Goal: Task Accomplishment & Management: Complete application form

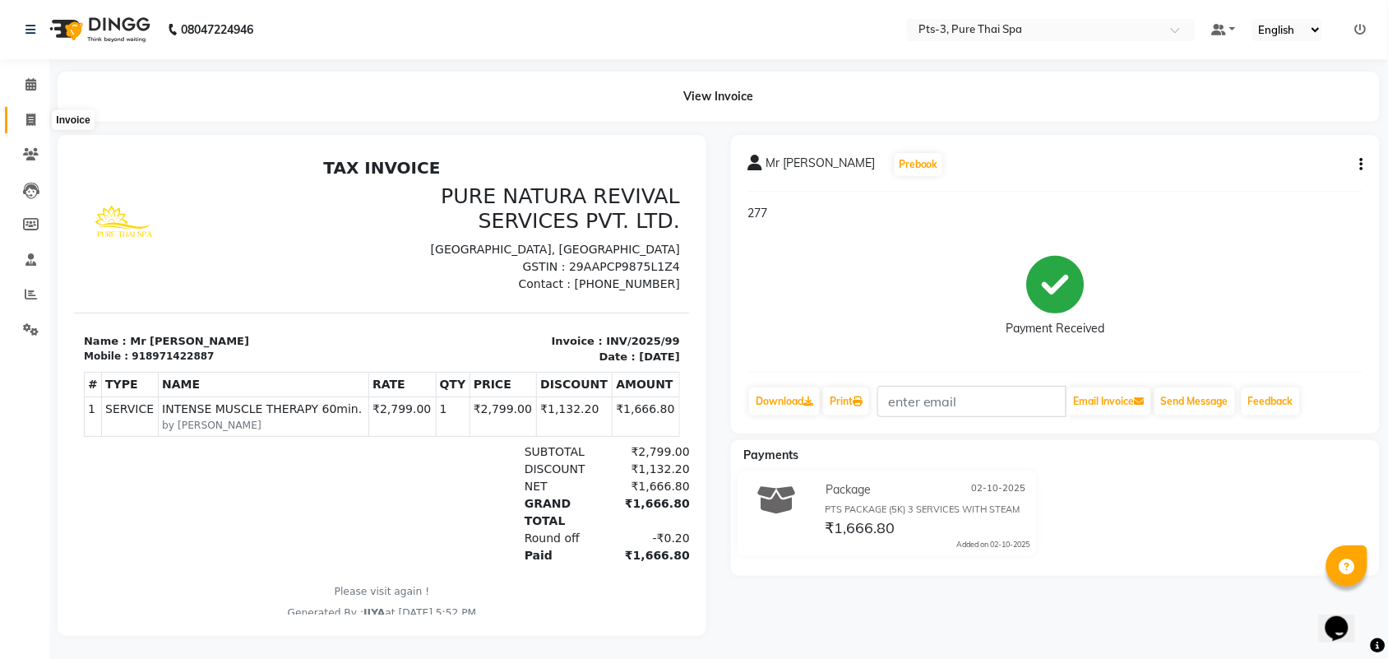
click at [30, 120] on icon at bounding box center [30, 119] width 9 height 12
select select "service"
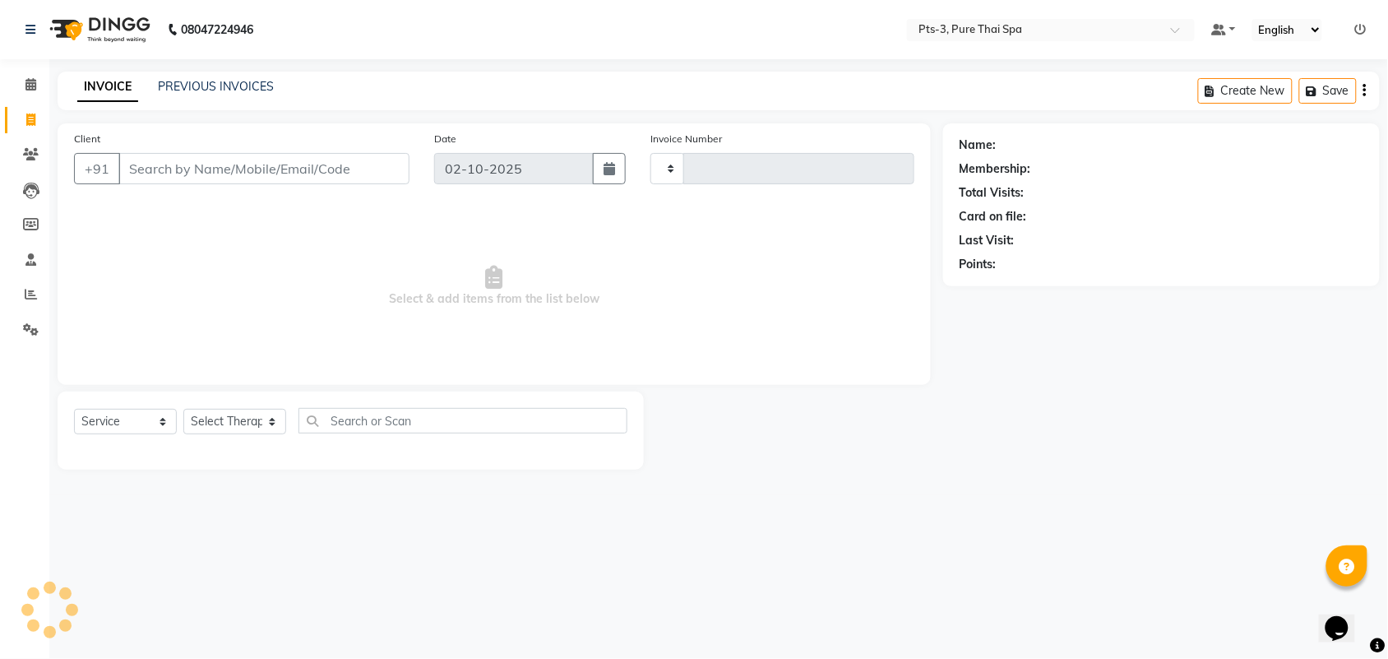
type input "100"
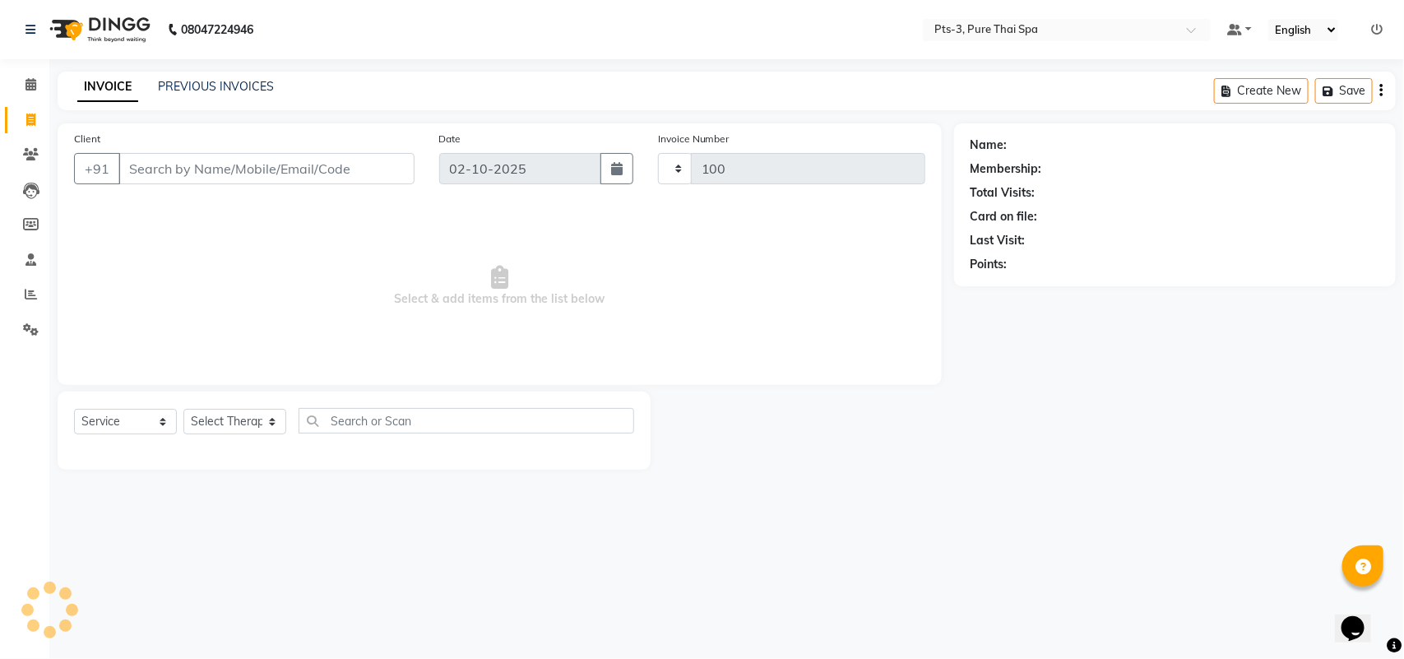
select select "9047"
click at [186, 177] on input "Client" at bounding box center [266, 168] width 296 height 31
type input "9845025784"
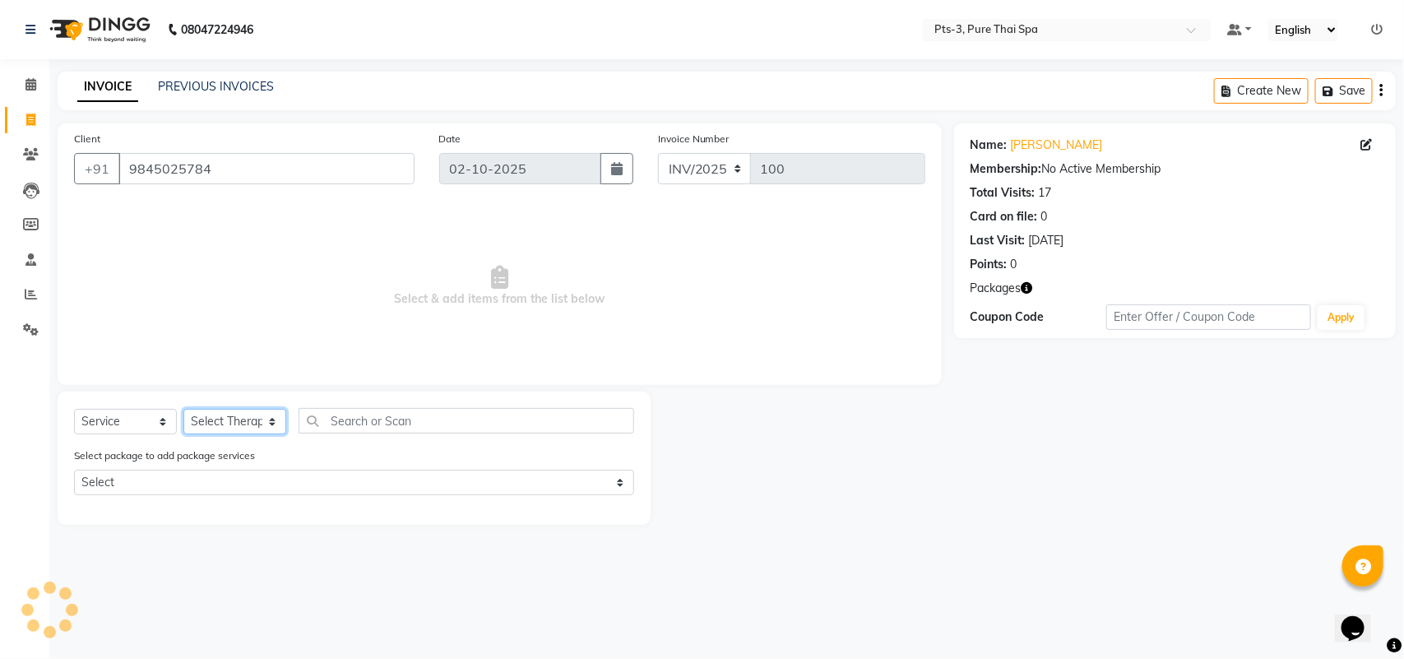
click at [223, 420] on select "Select Therapist ALINA AMMI ANYONE CASPER HANA IVY JANCY JENNY JIYA J.J JULIY K…" at bounding box center [234, 421] width 103 height 25
select select "75484"
click at [183, 409] on select "Select Therapist ALINA AMMI ANYONE CASPER HANA IVY JANCY JENNY JIYA J.J JULIY K…" at bounding box center [234, 421] width 103 height 25
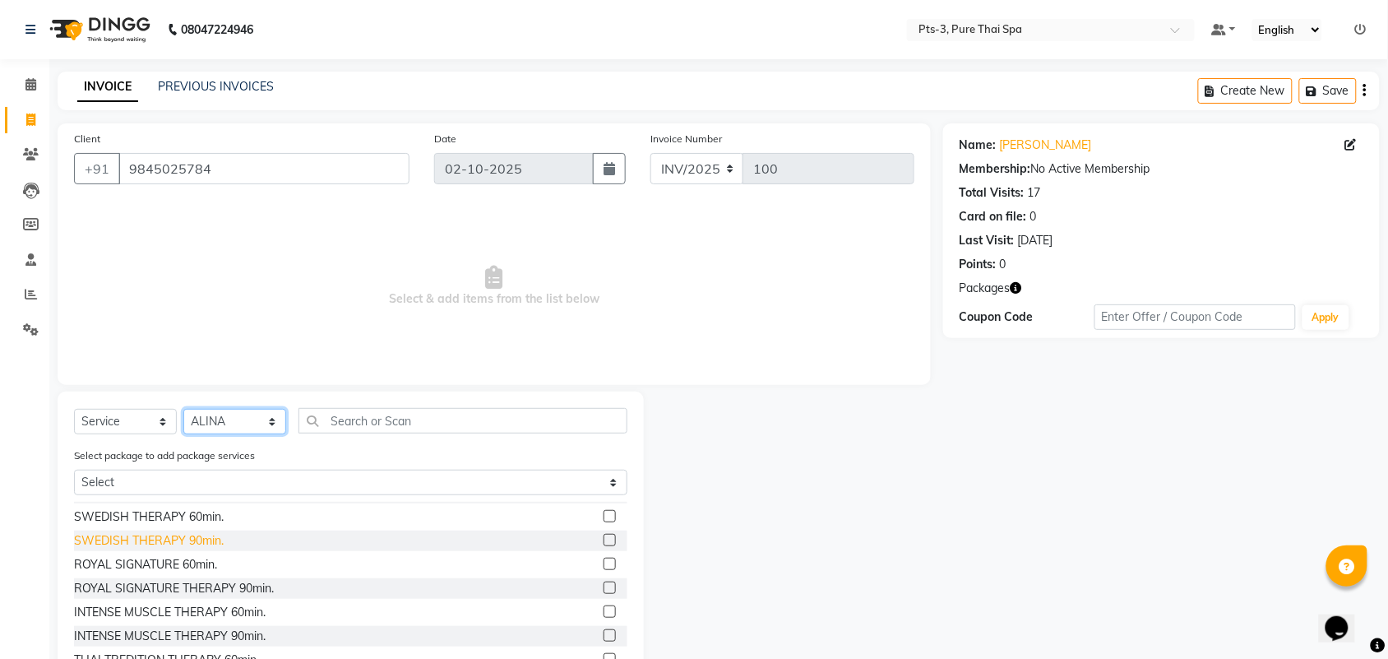
scroll to position [103, 0]
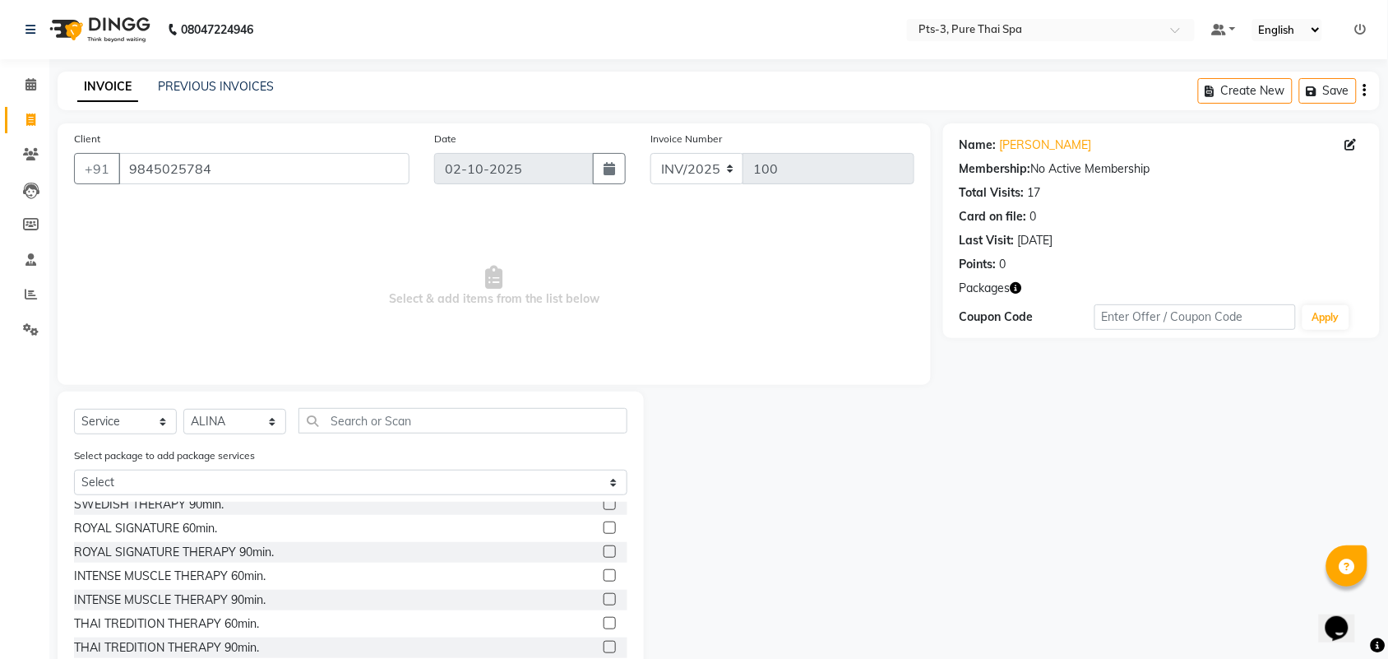
click at [604, 572] on label at bounding box center [610, 575] width 12 height 12
click at [604, 572] on input "checkbox" at bounding box center [609, 576] width 11 height 11
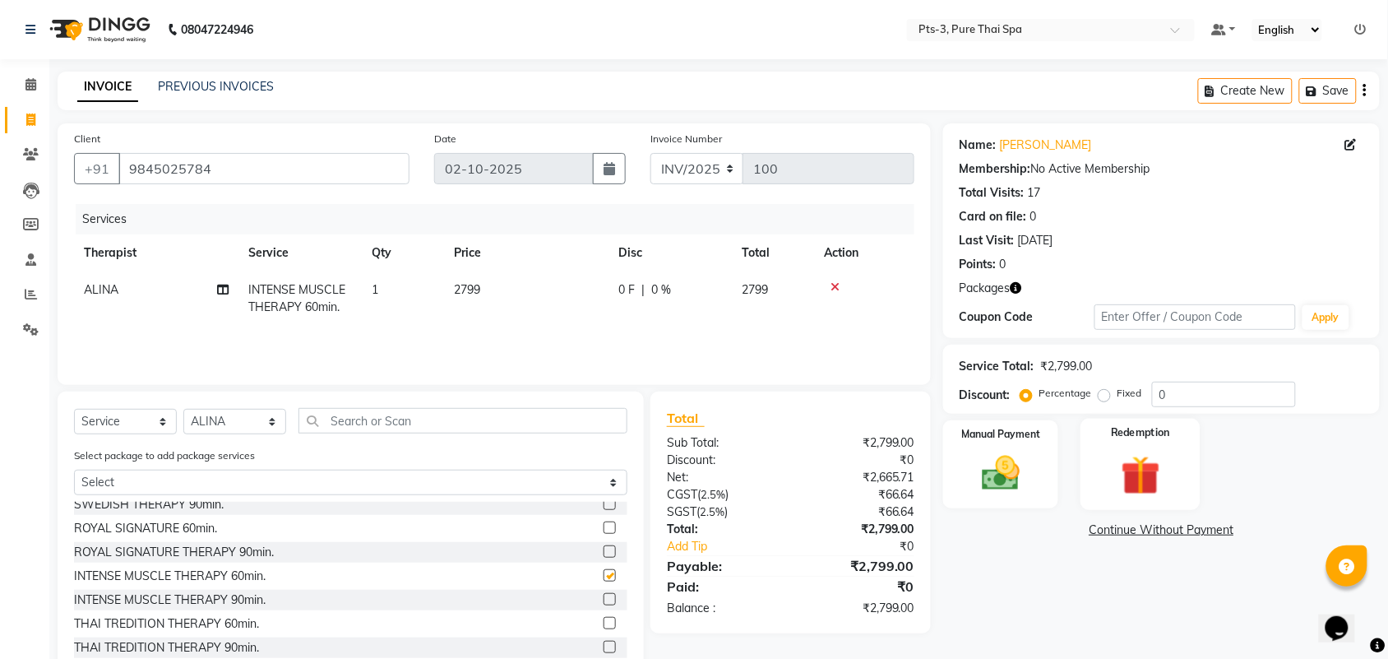
checkbox input "false"
click at [1118, 479] on img at bounding box center [1141, 475] width 64 height 49
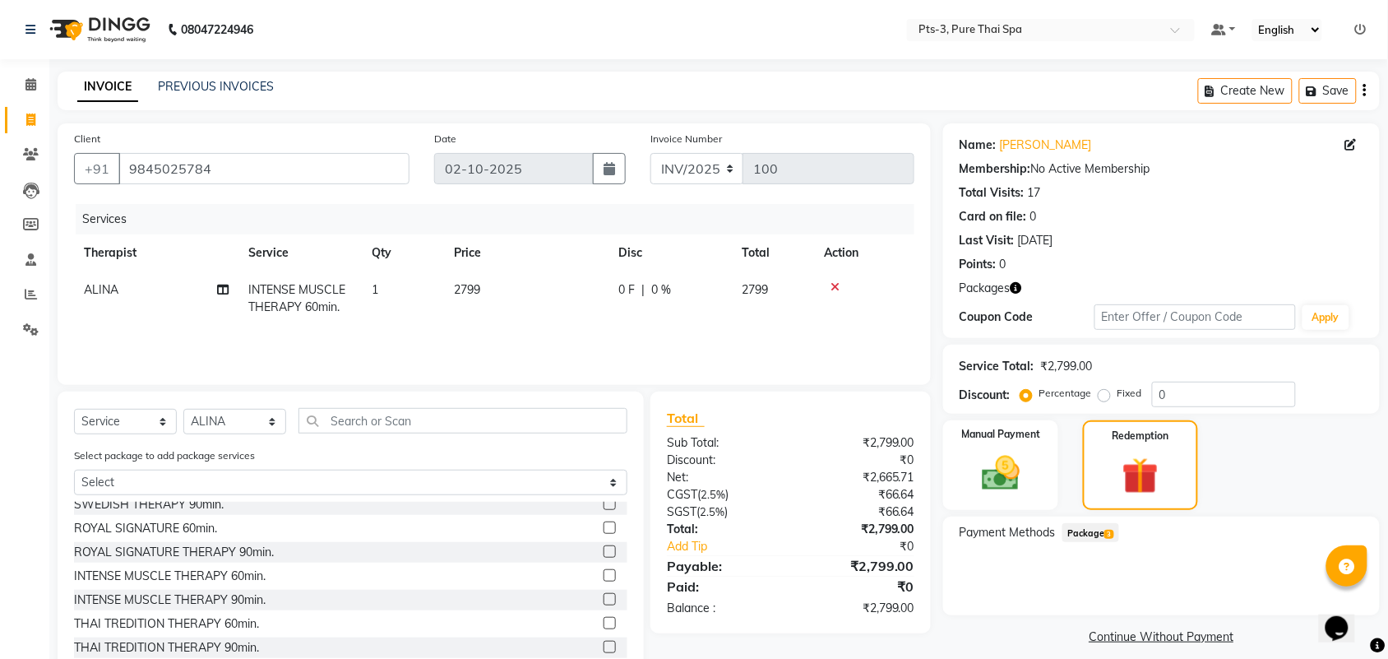
drag, startPoint x: 1100, startPoint y: 528, endPoint x: 1112, endPoint y: 520, distance: 14.1
click at [1106, 525] on span "Package 3" at bounding box center [1090, 532] width 57 height 19
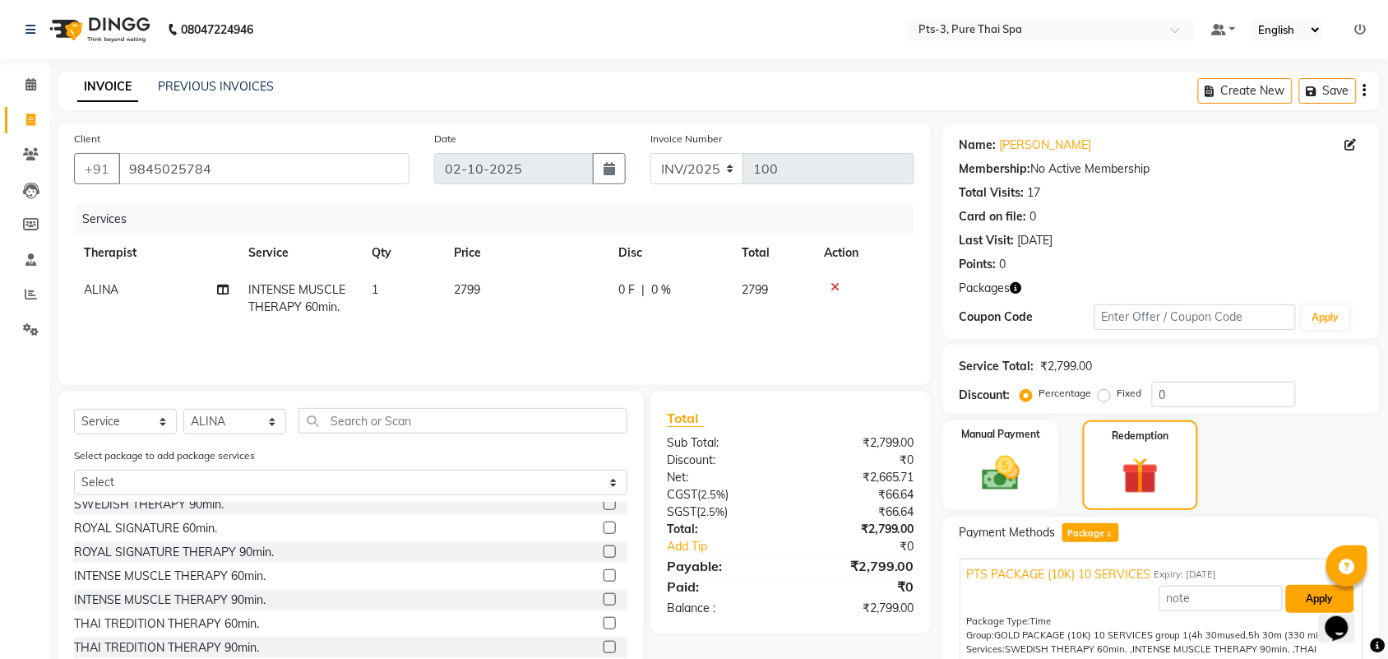
click at [1289, 596] on button "Apply" at bounding box center [1320, 599] width 68 height 28
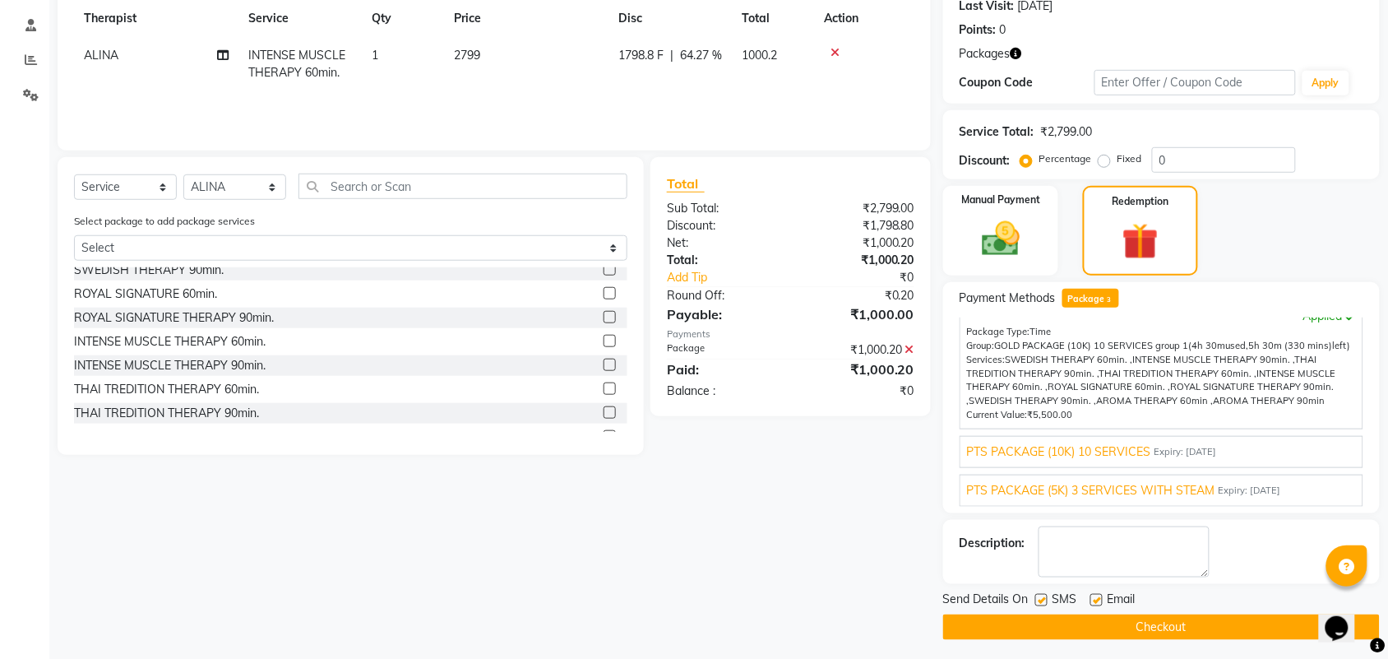
scroll to position [240, 0]
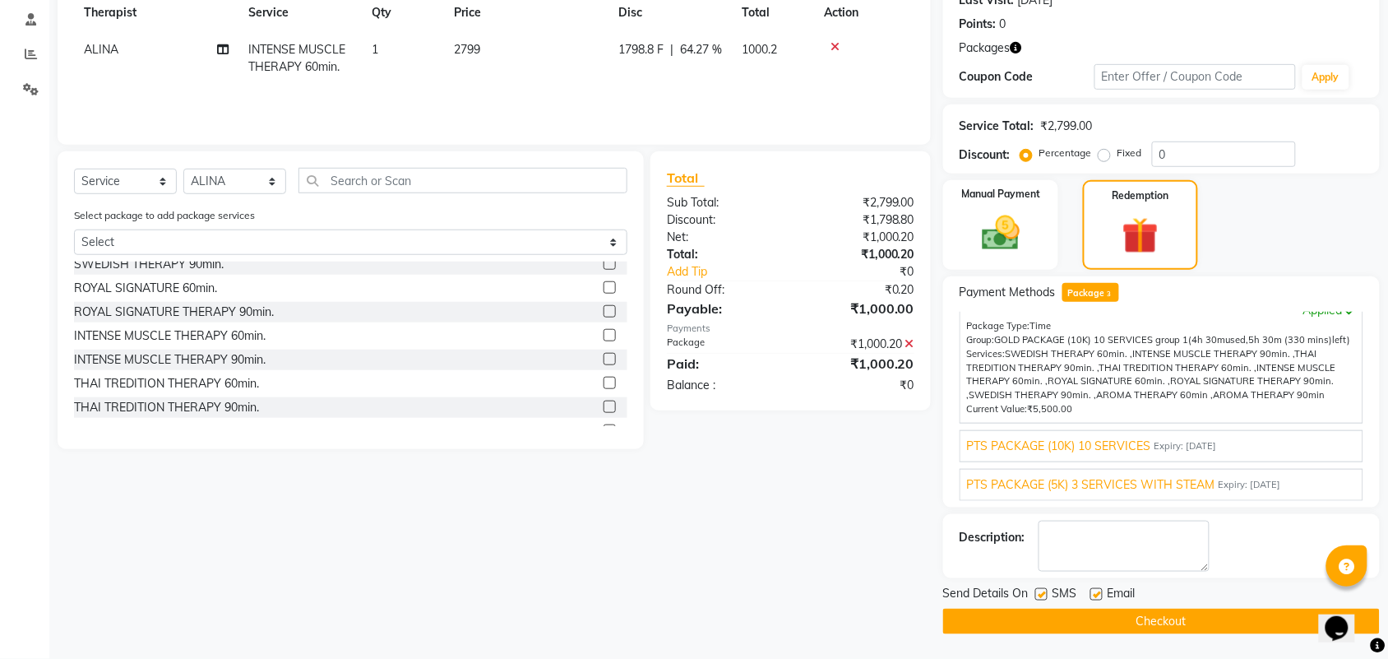
click at [1044, 590] on label at bounding box center [1041, 594] width 12 height 12
click at [1044, 590] on input "checkbox" at bounding box center [1040, 595] width 11 height 11
checkbox input "false"
click at [1095, 593] on label at bounding box center [1096, 594] width 12 height 12
click at [1095, 593] on input "checkbox" at bounding box center [1095, 595] width 11 height 11
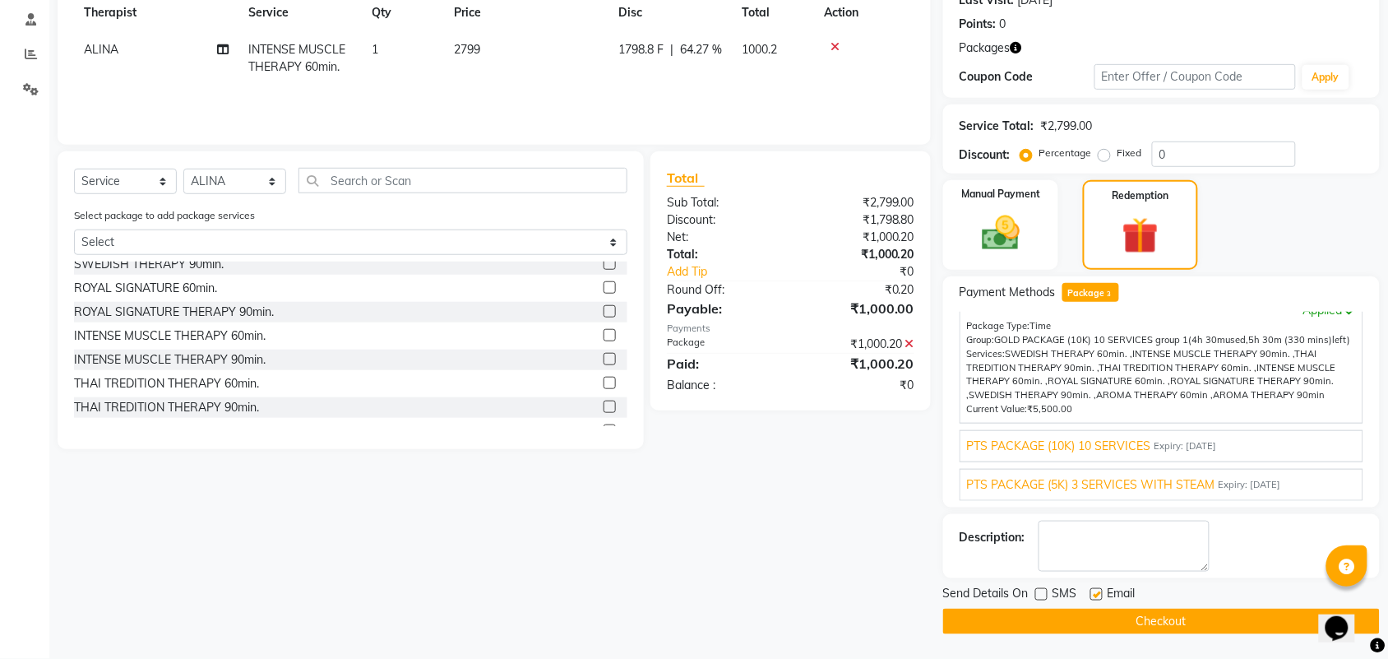
checkbox input "false"
click at [1102, 556] on textarea at bounding box center [1124, 546] width 171 height 51
type textarea "387"
click at [1137, 623] on button "Checkout" at bounding box center [1161, 621] width 437 height 25
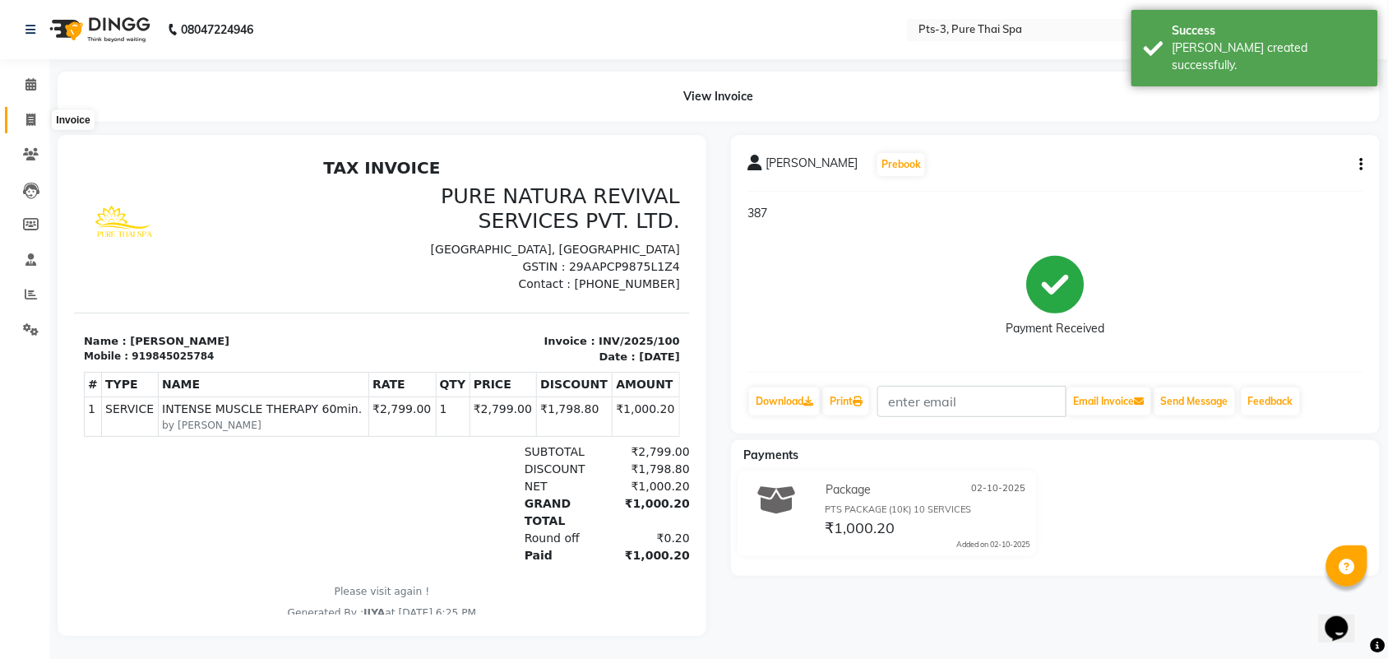
click at [25, 120] on span at bounding box center [30, 120] width 29 height 19
select select "service"
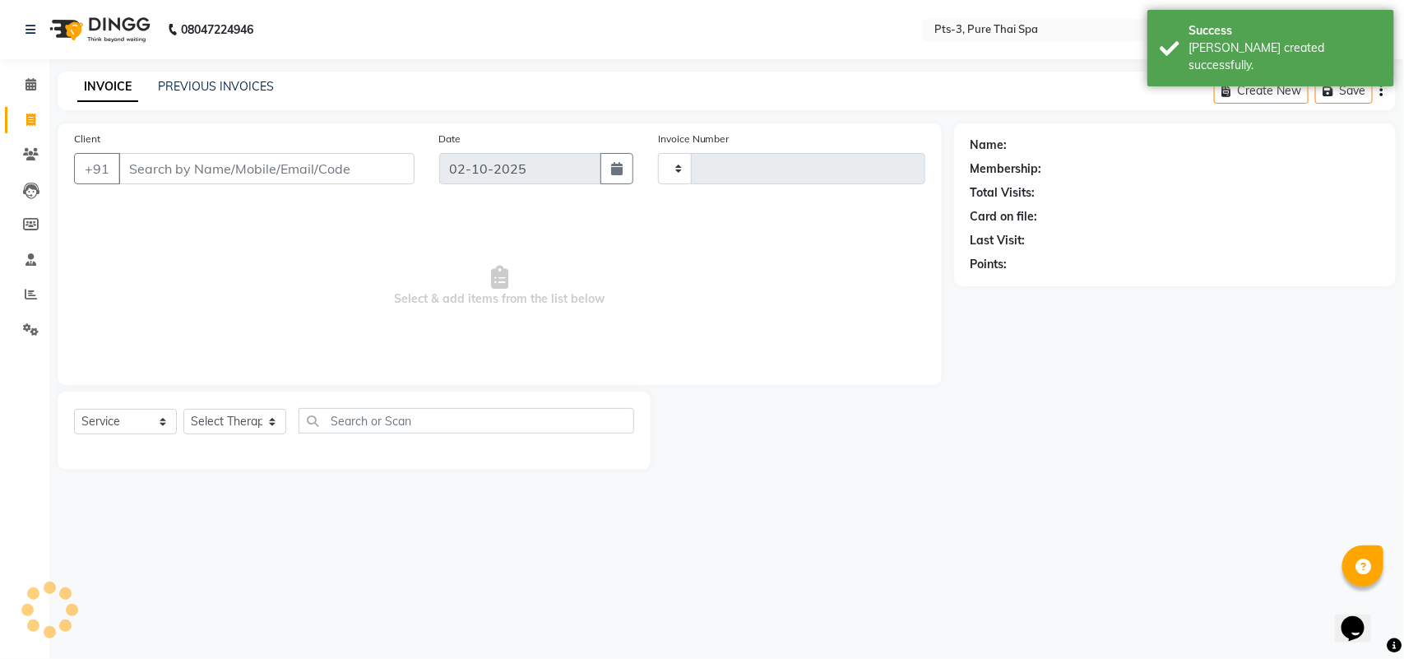
type input "101"
select select "9047"
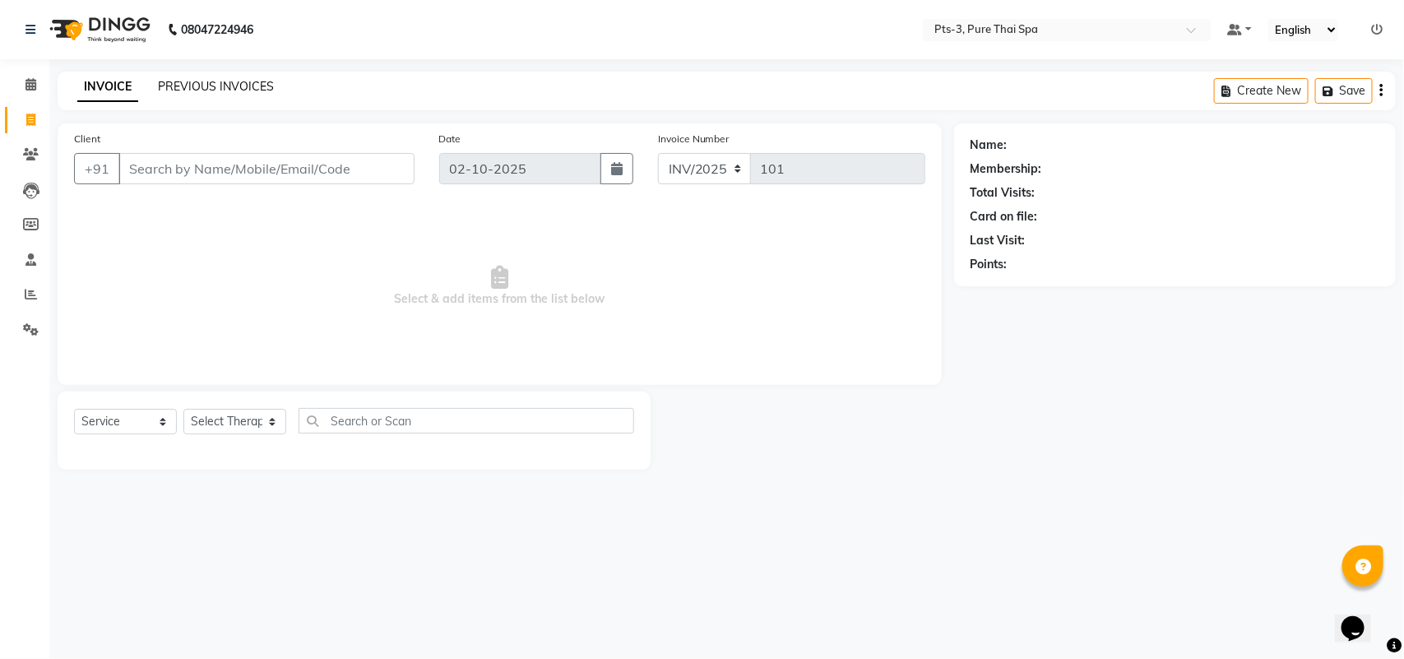
click at [248, 86] on link "PREVIOUS INVOICES" at bounding box center [216, 86] width 116 height 15
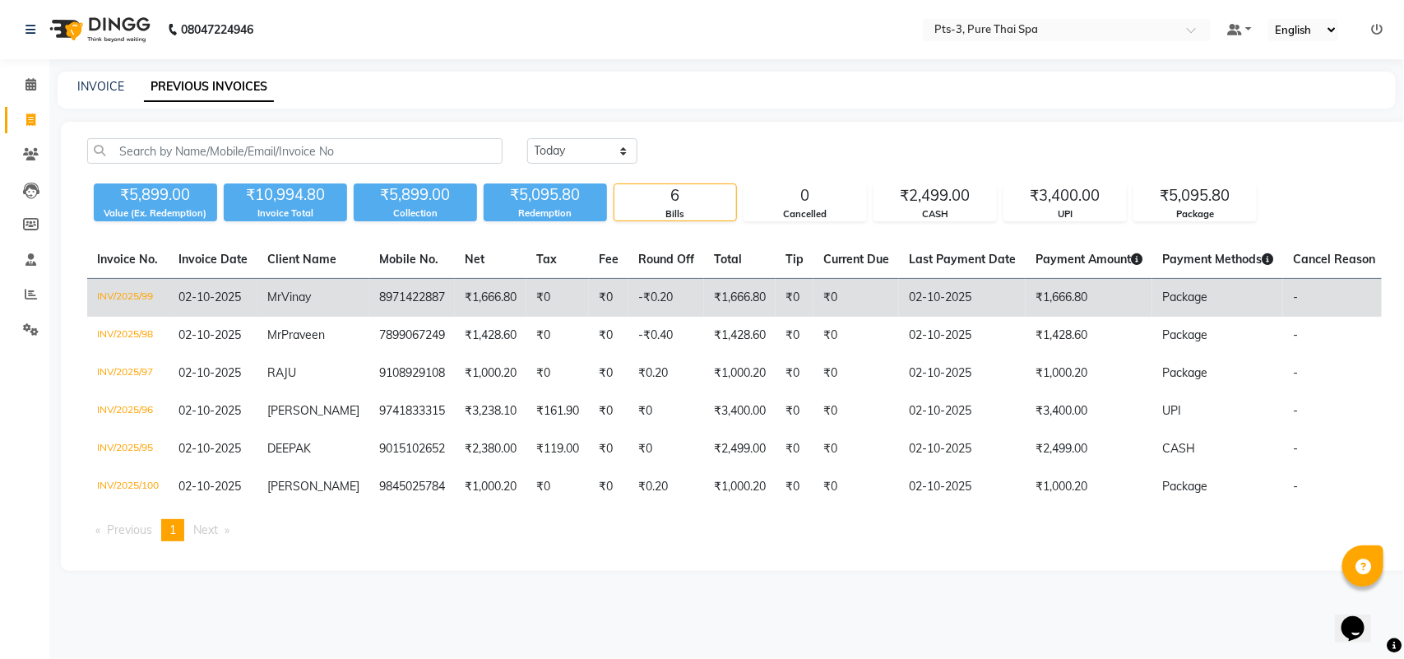
click at [590, 301] on td "₹0" at bounding box center [608, 298] width 39 height 39
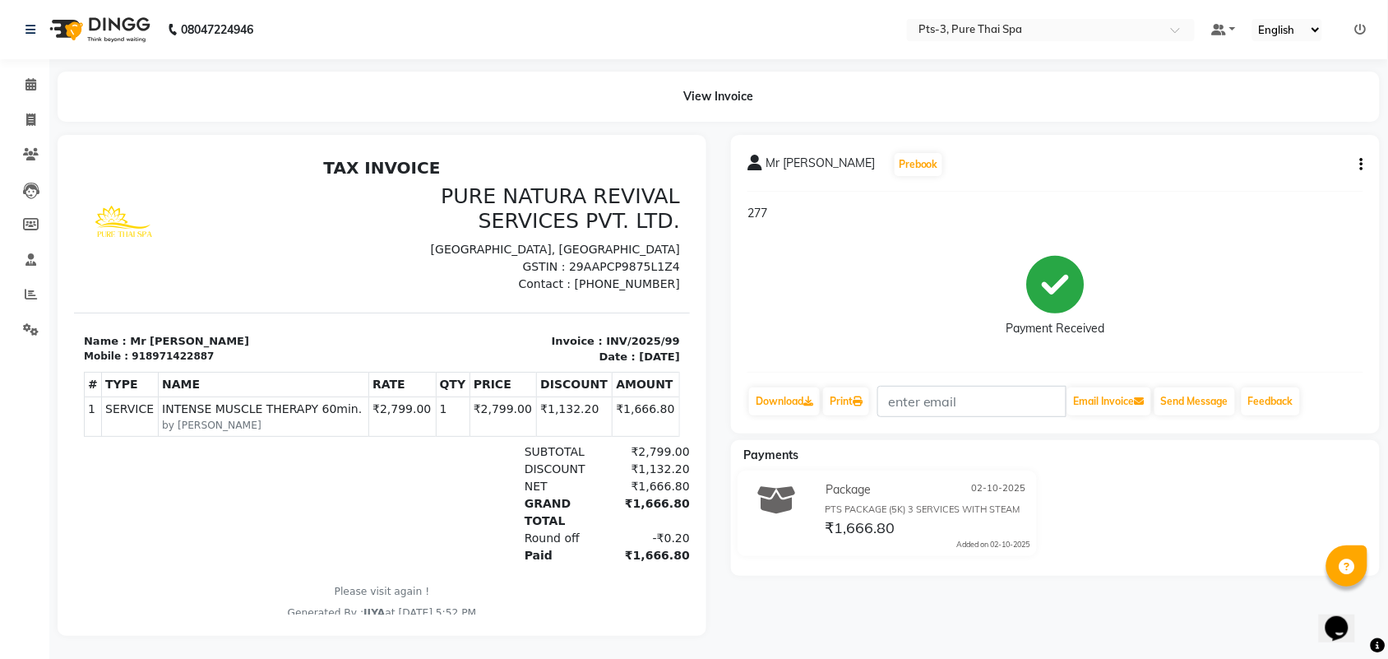
click at [1357, 160] on button "button" at bounding box center [1359, 164] width 10 height 17
click at [1297, 174] on div "Edit Item Staff" at bounding box center [1280, 174] width 113 height 21
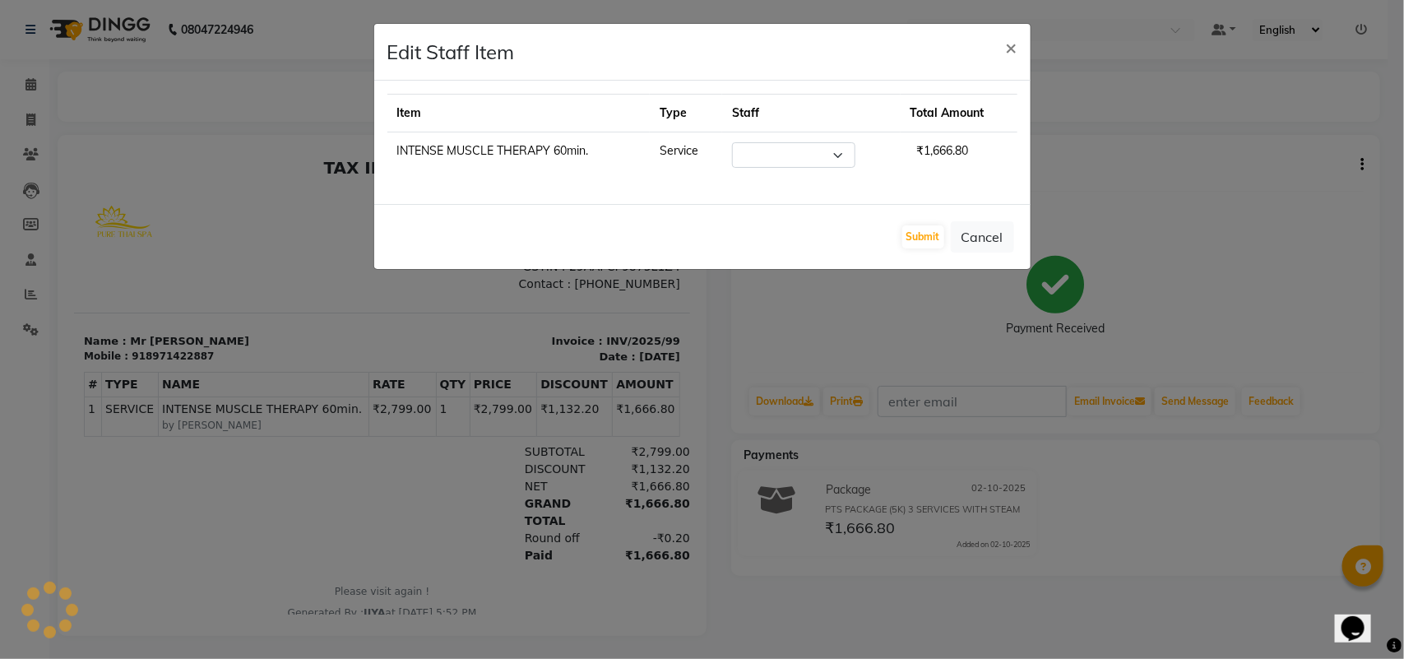
select select "77196"
click at [819, 152] on select "Select ALINA AMMI ANYONE [PERSON_NAME] [PERSON_NAME] [PERSON_NAME] JIYA [PERSON…" at bounding box center [793, 154] width 123 height 25
click at [732, 142] on select "Select ALINA AMMI ANYONE [PERSON_NAME] [PERSON_NAME] [PERSON_NAME] JIYA [PERSON…" at bounding box center [793, 154] width 123 height 25
click at [905, 239] on button "Submit" at bounding box center [923, 236] width 42 height 23
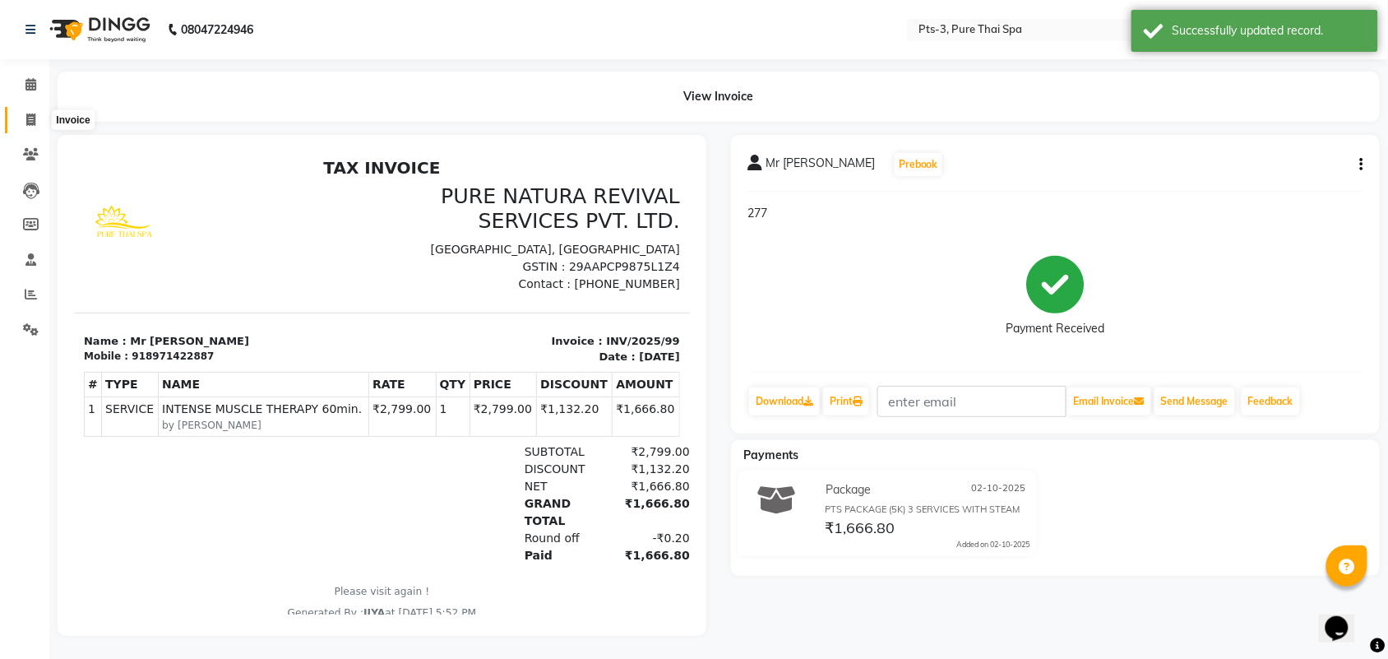
click at [21, 121] on span at bounding box center [30, 120] width 29 height 19
select select "service"
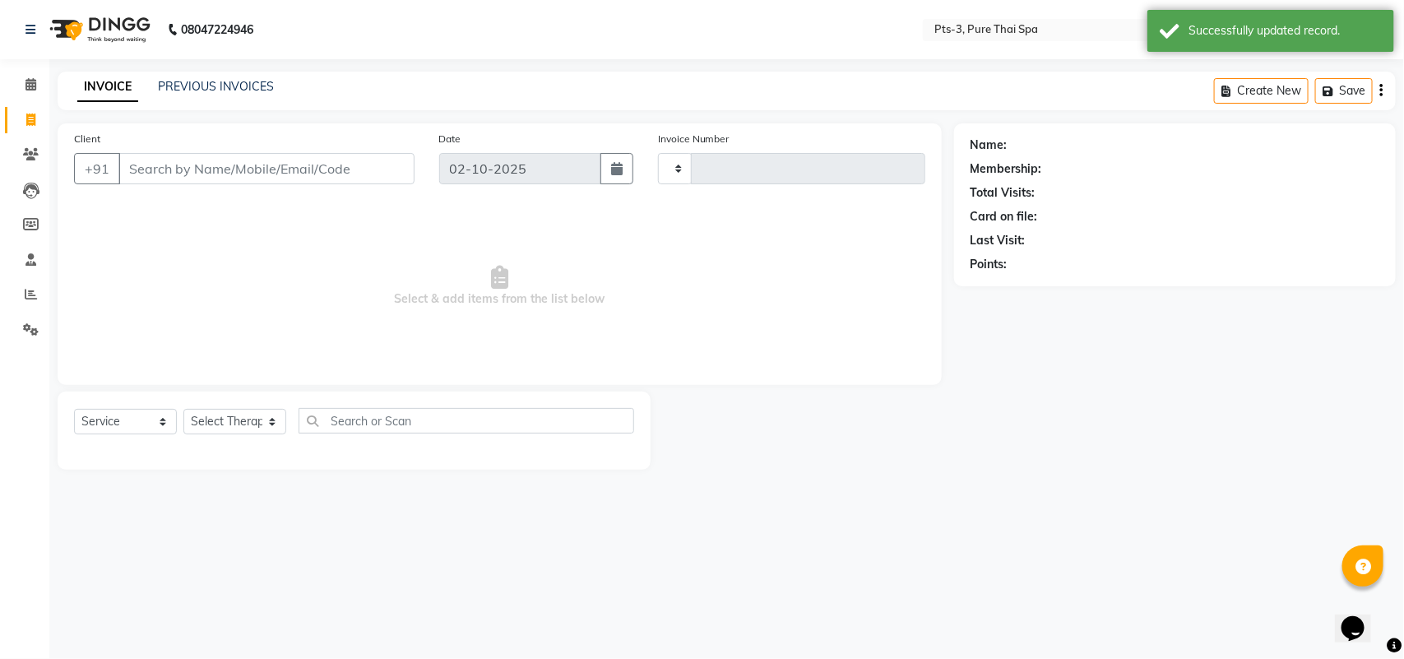
type input "101"
select select "9047"
